Goal: Transaction & Acquisition: Purchase product/service

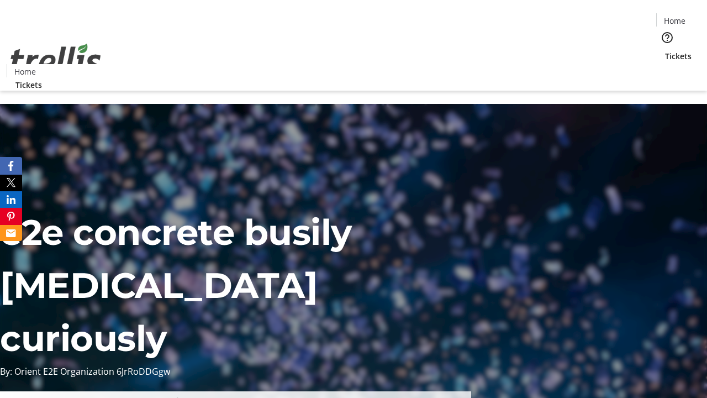
click at [665, 50] on span "Tickets" at bounding box center [678, 56] width 27 height 12
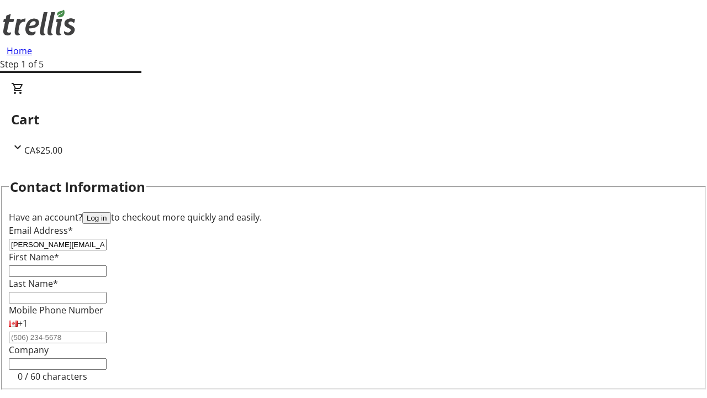
type input "[PERSON_NAME][EMAIL_ADDRESS][DOMAIN_NAME]"
type input "[PERSON_NAME]"
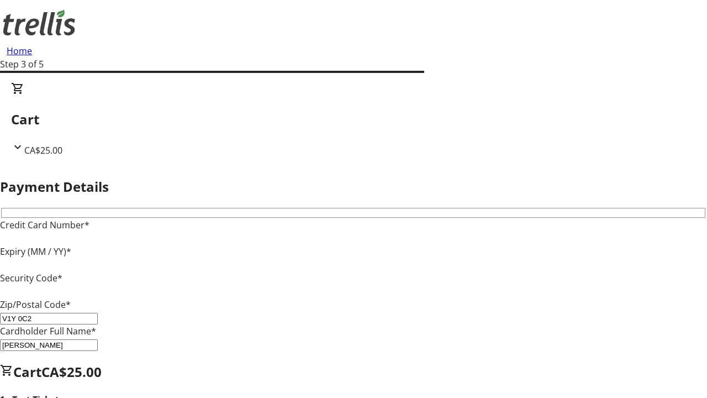
type input "V1Y 0C2"
